Goal: Information Seeking & Learning: Find specific fact

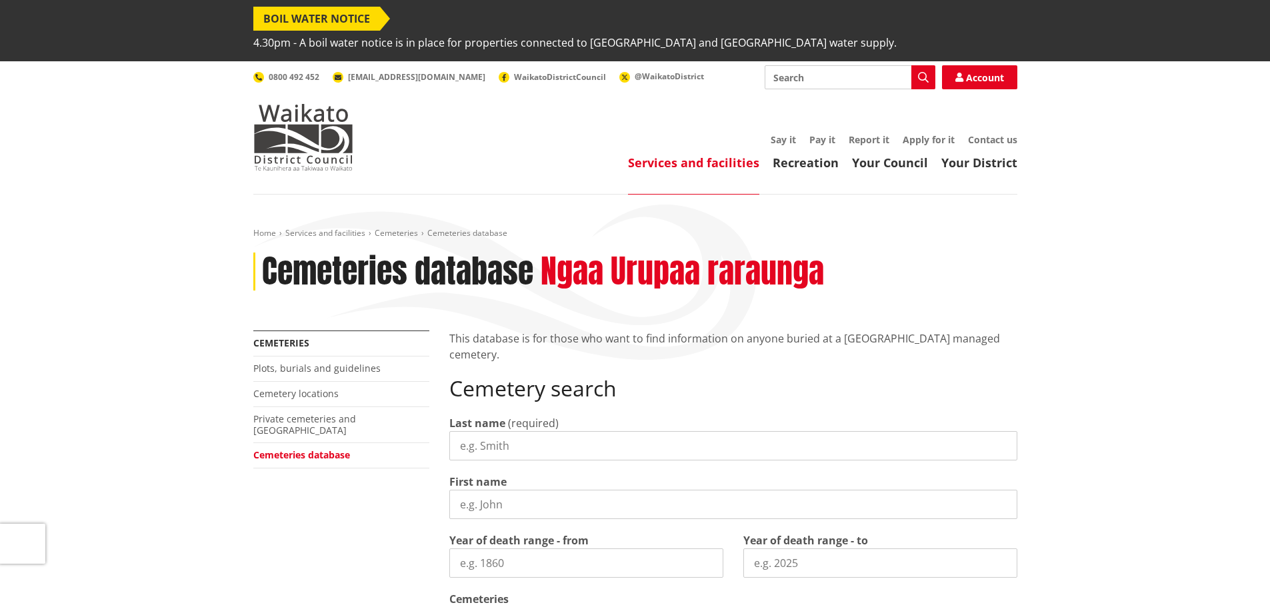
click at [497, 431] on input "Last name" at bounding box center [733, 445] width 568 height 29
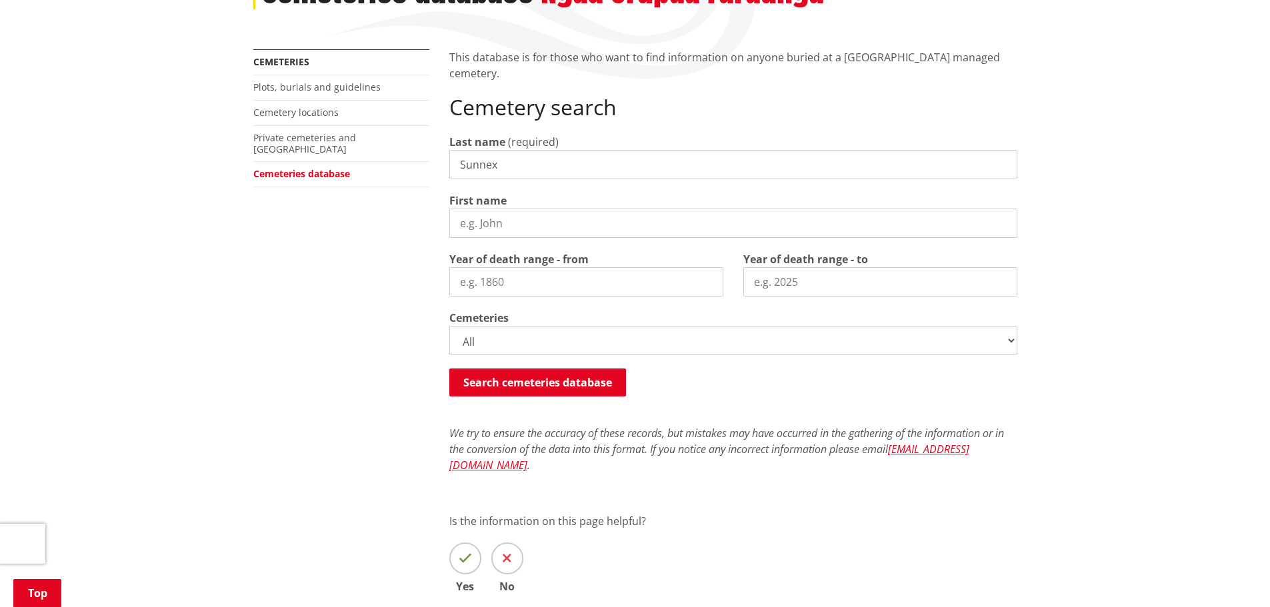
scroll to position [284, 0]
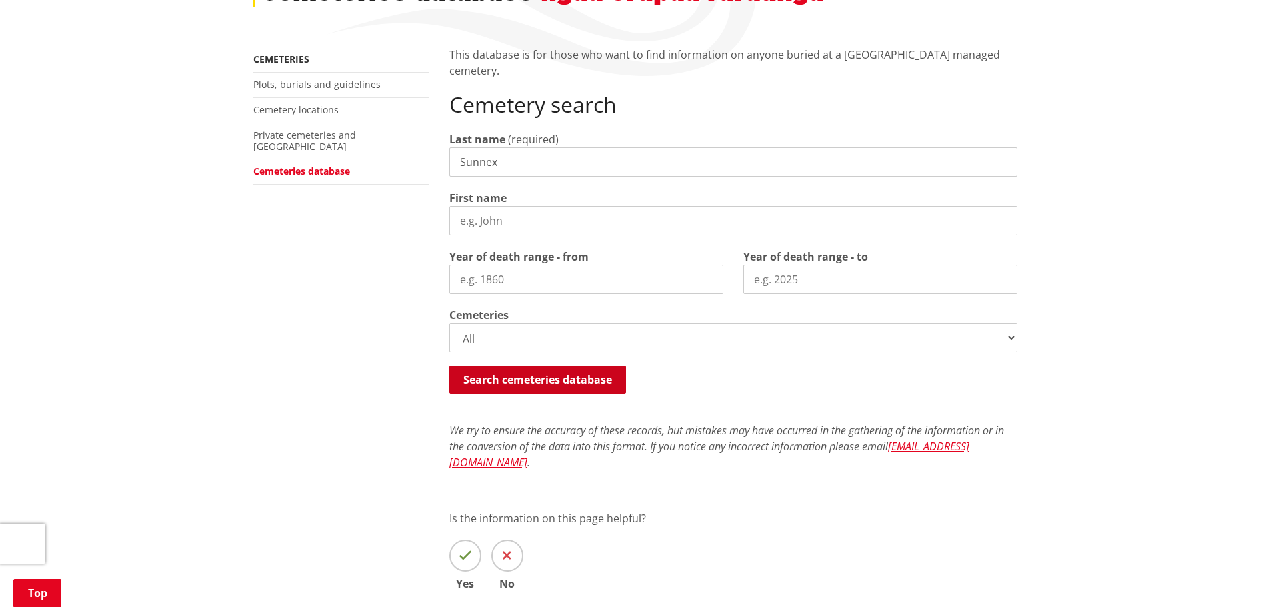
type input "Sunnex"
click at [574, 366] on button "Search cemeteries database" at bounding box center [537, 380] width 177 height 28
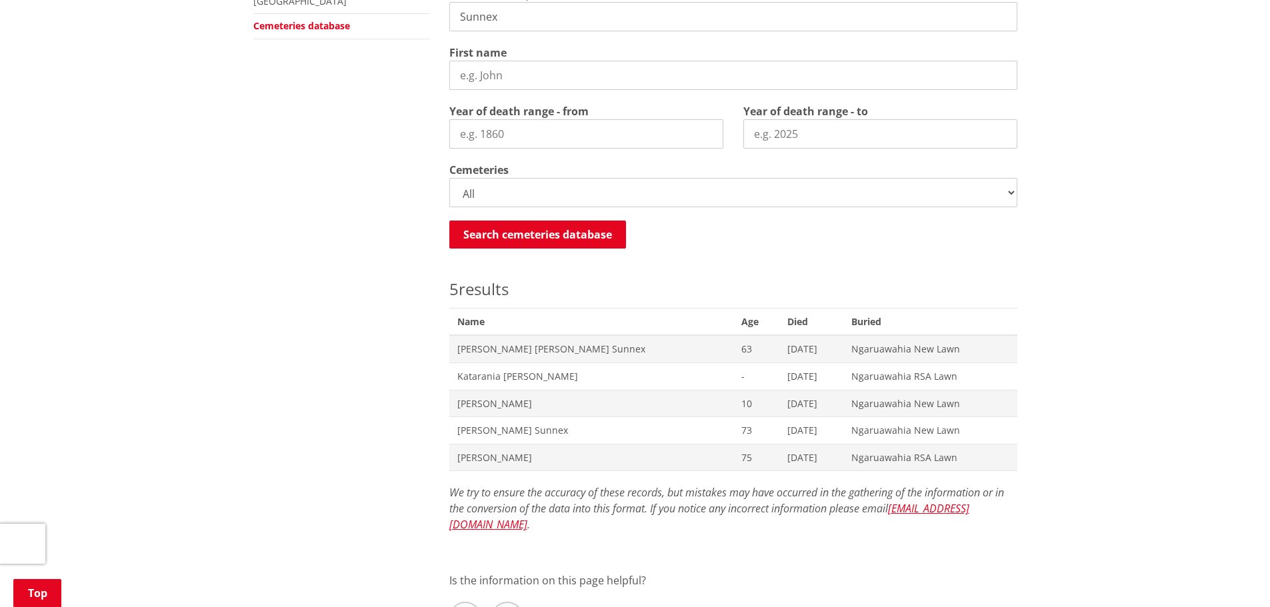
scroll to position [421, 0]
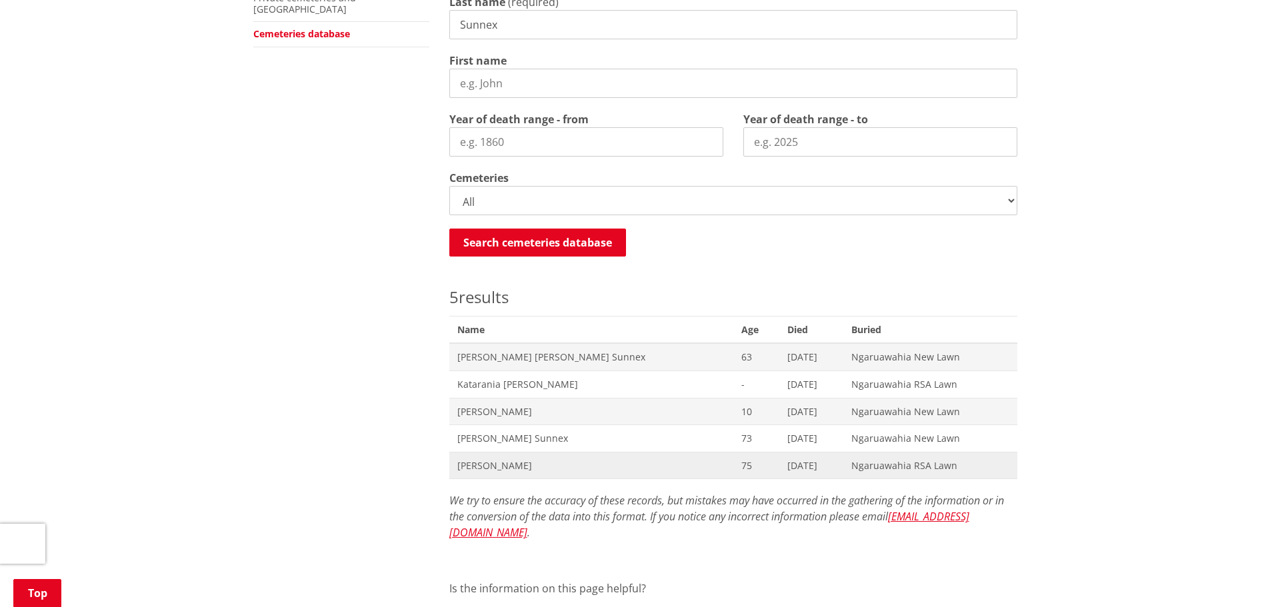
click at [524, 459] on span "[PERSON_NAME]" at bounding box center [591, 465] width 268 height 13
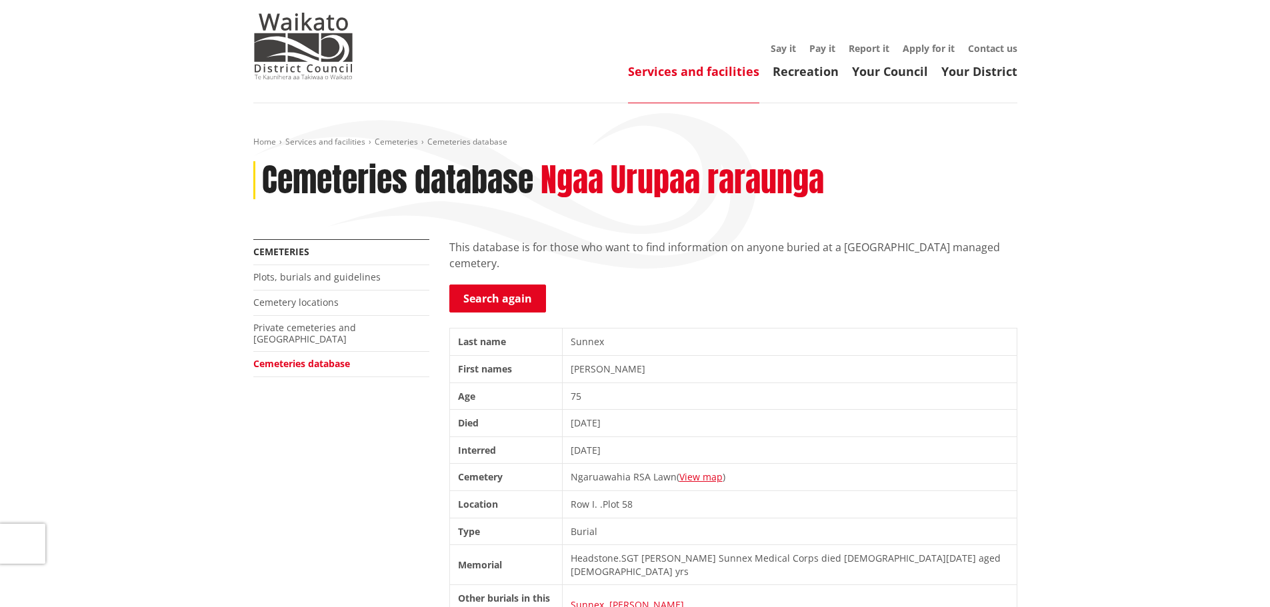
scroll to position [84, 0]
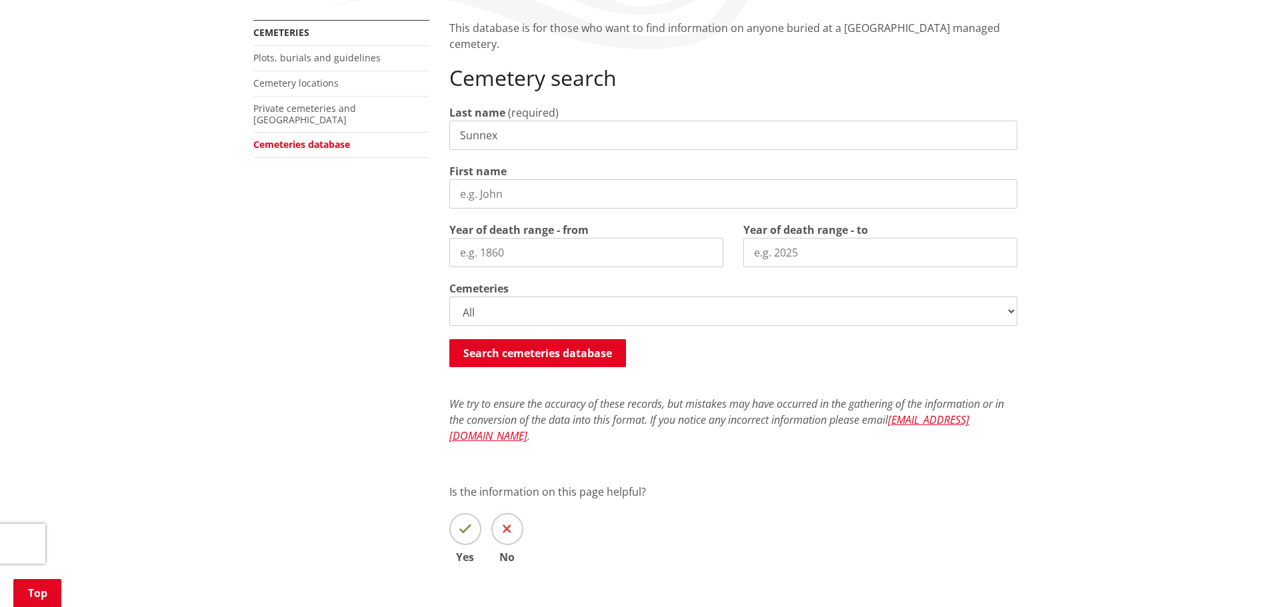
scroll to position [351, 0]
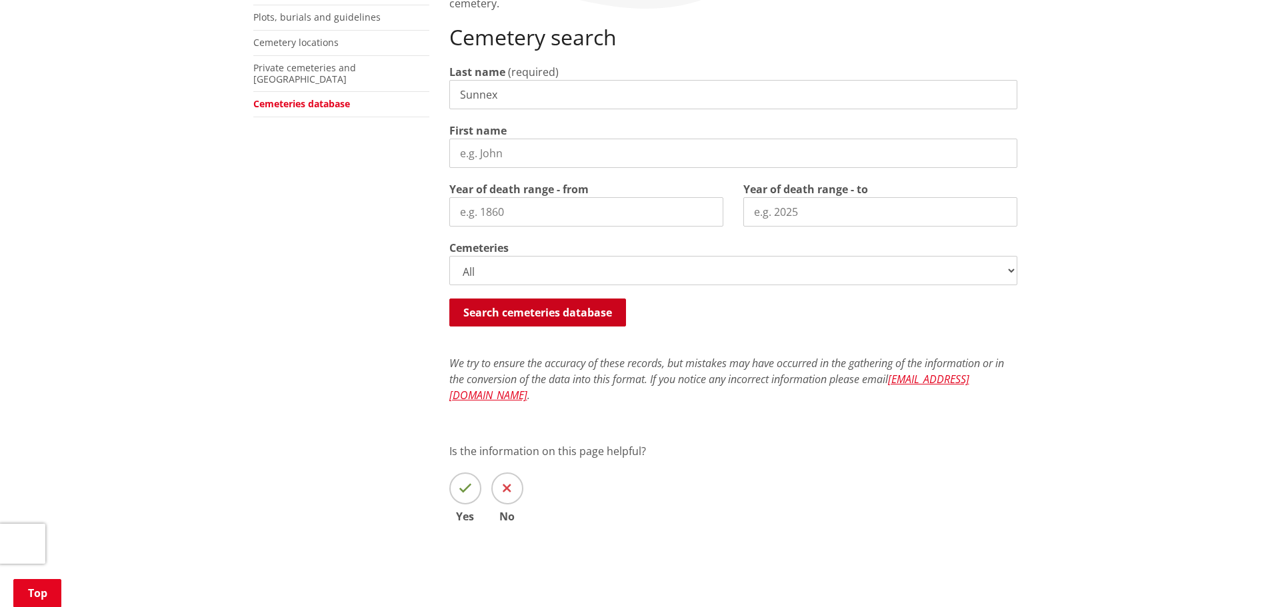
click at [567, 299] on button "Search cemeteries database" at bounding box center [537, 313] width 177 height 28
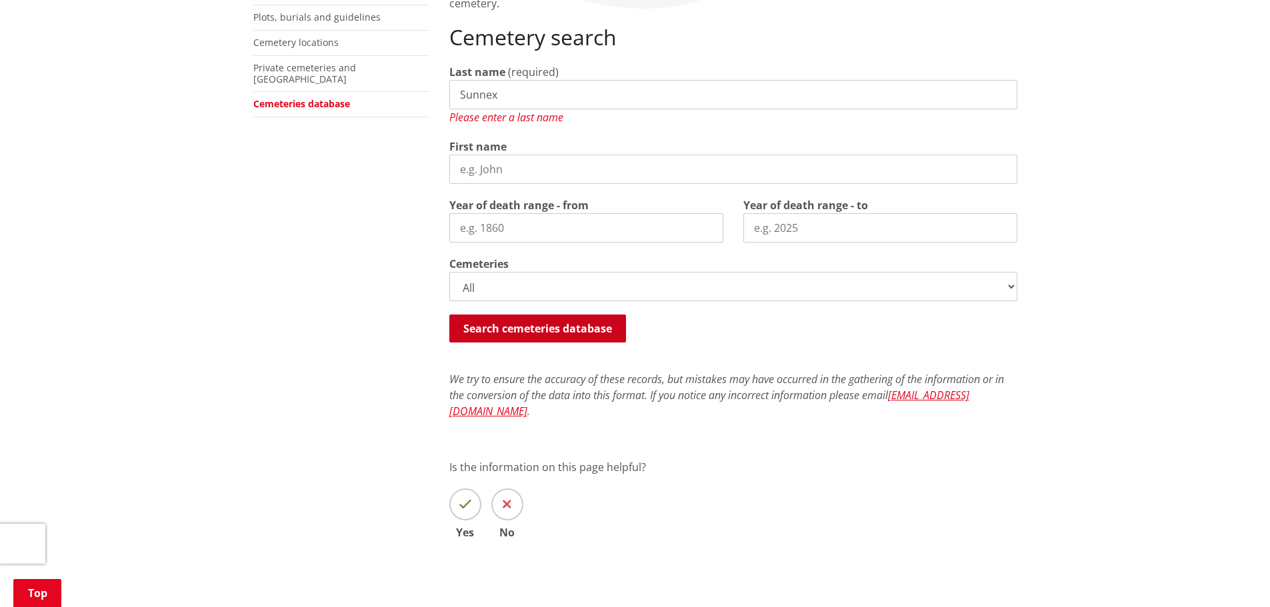
scroll to position [391, 0]
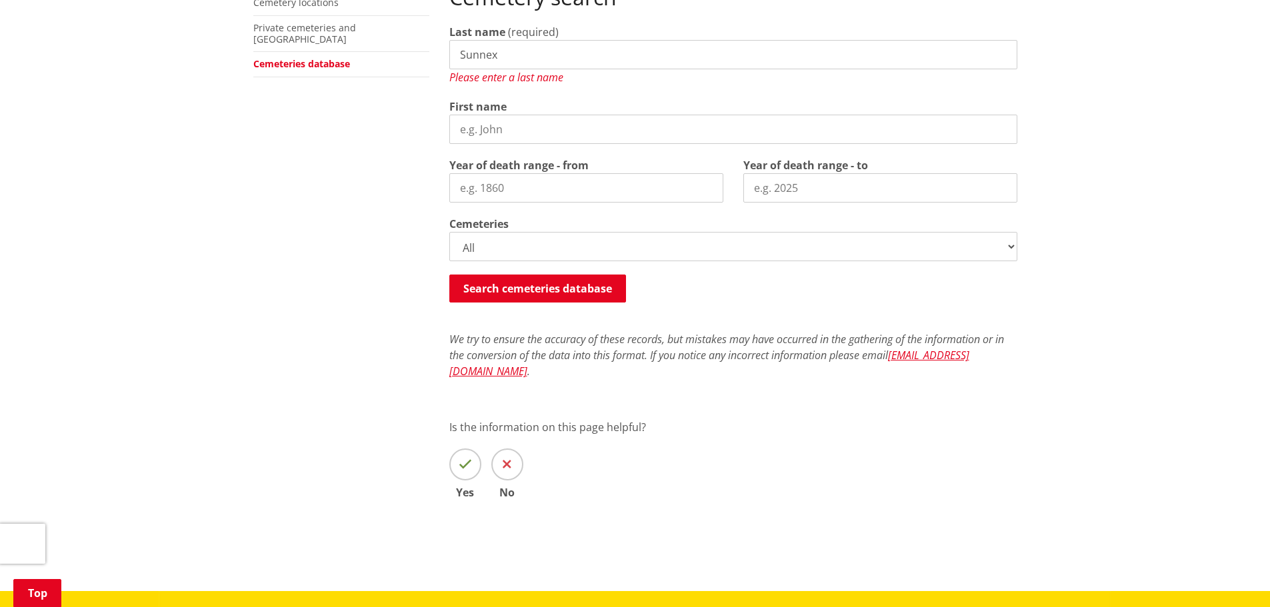
click at [525, 40] on input "Sunnex" at bounding box center [733, 54] width 568 height 29
type input "S"
type input "Sunnex"
click at [572, 275] on button "Search cemeteries database" at bounding box center [537, 289] width 177 height 28
click at [574, 275] on button "Search cemeteries database" at bounding box center [537, 289] width 177 height 28
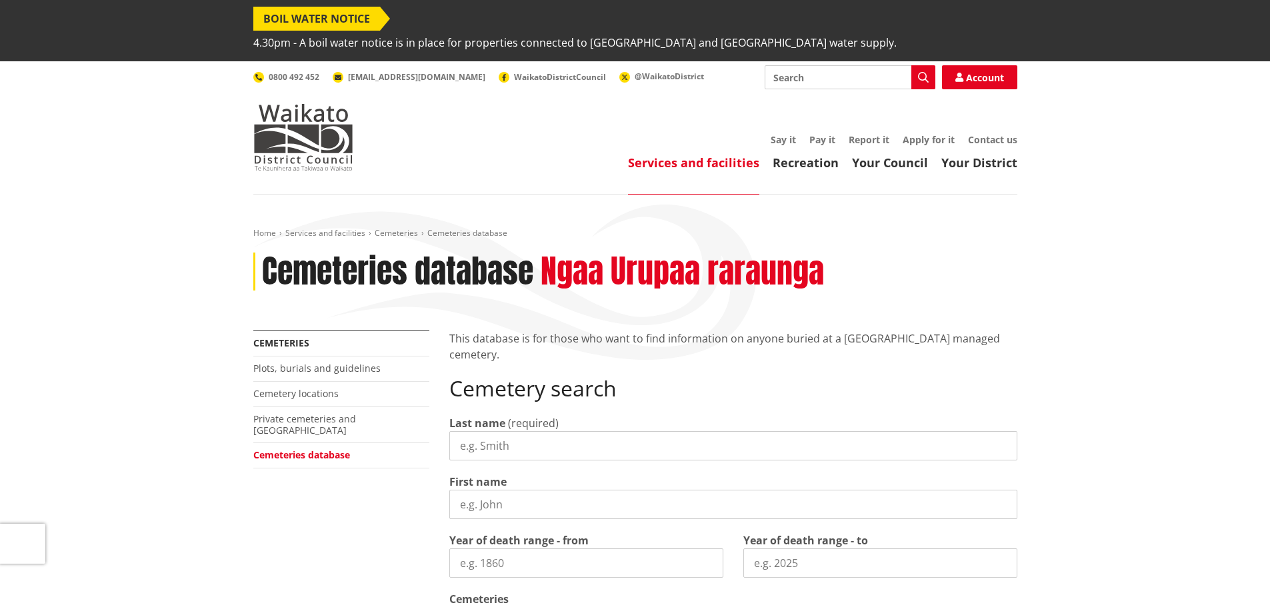
scroll to position [391, 0]
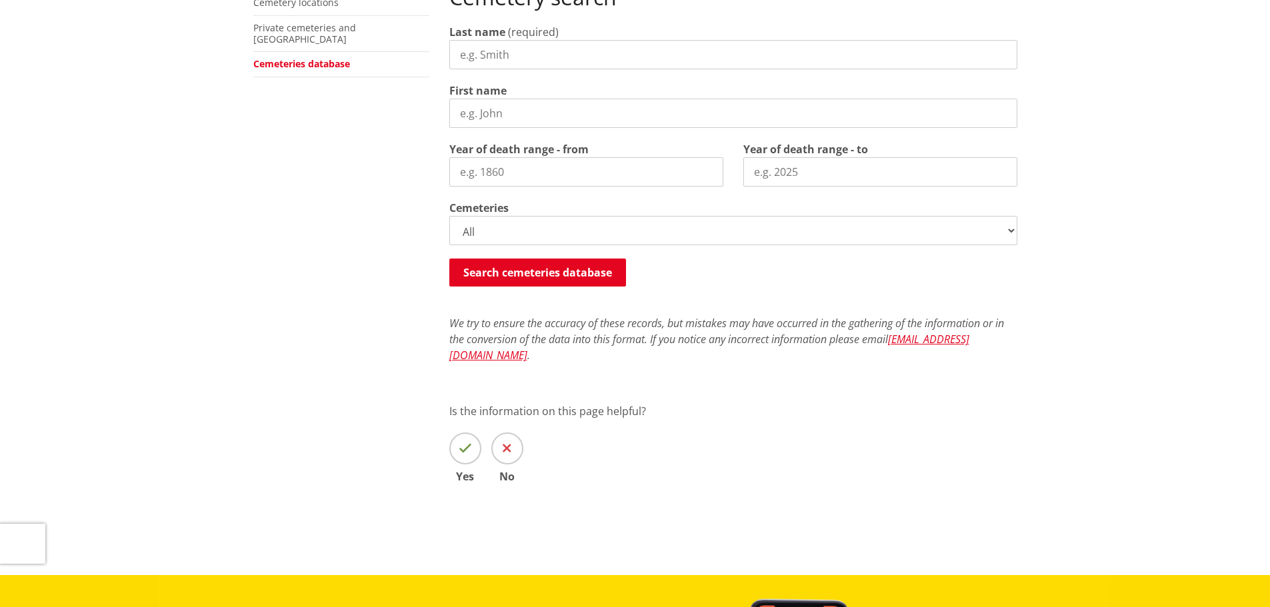
click at [511, 40] on input "Last name" at bounding box center [733, 54] width 568 height 29
type input "Sunnex"
click at [543, 259] on button "Search cemeteries database" at bounding box center [537, 273] width 177 height 28
